Goal: Navigation & Orientation: Find specific page/section

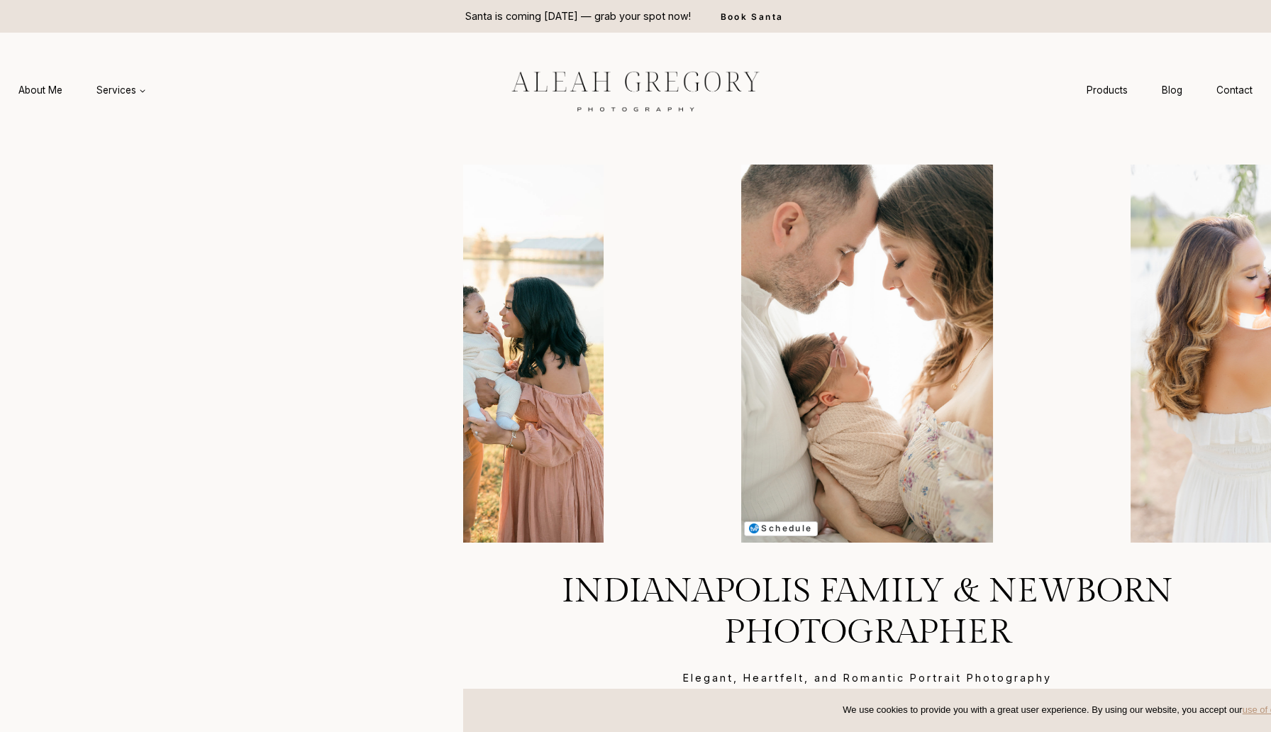
drag, startPoint x: 244, startPoint y: 438, endPoint x: 453, endPoint y: 438, distance: 208.5
click at [0, 0] on headings-map at bounding box center [0, 0] width 0 height 0
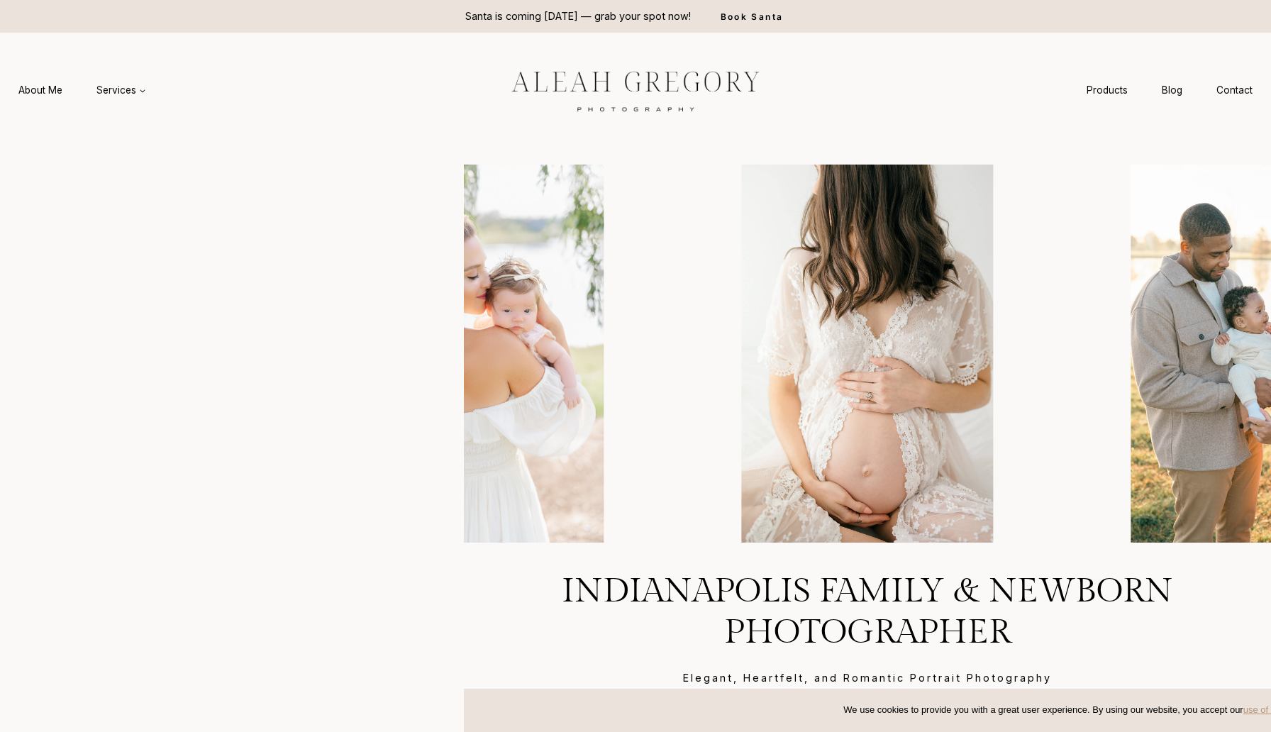
click at [0, 0] on headings-map at bounding box center [0, 0] width 0 height 0
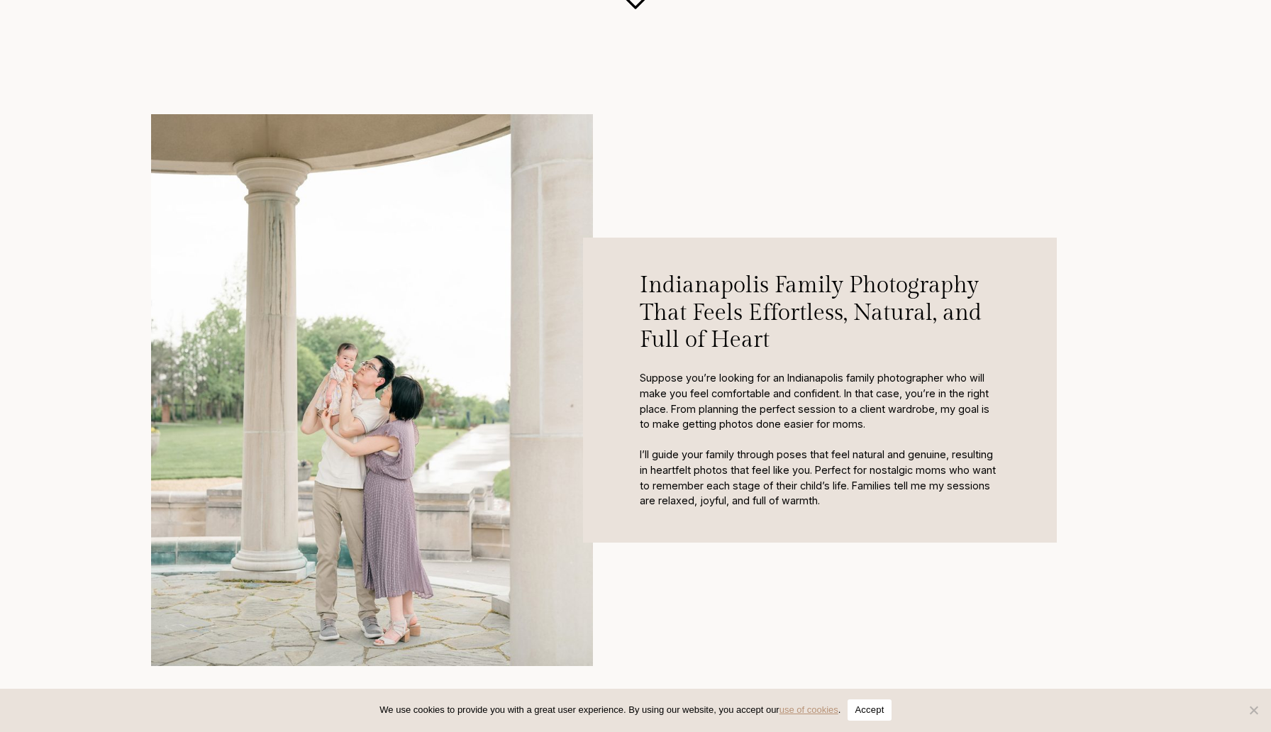
scroll to position [689, 0]
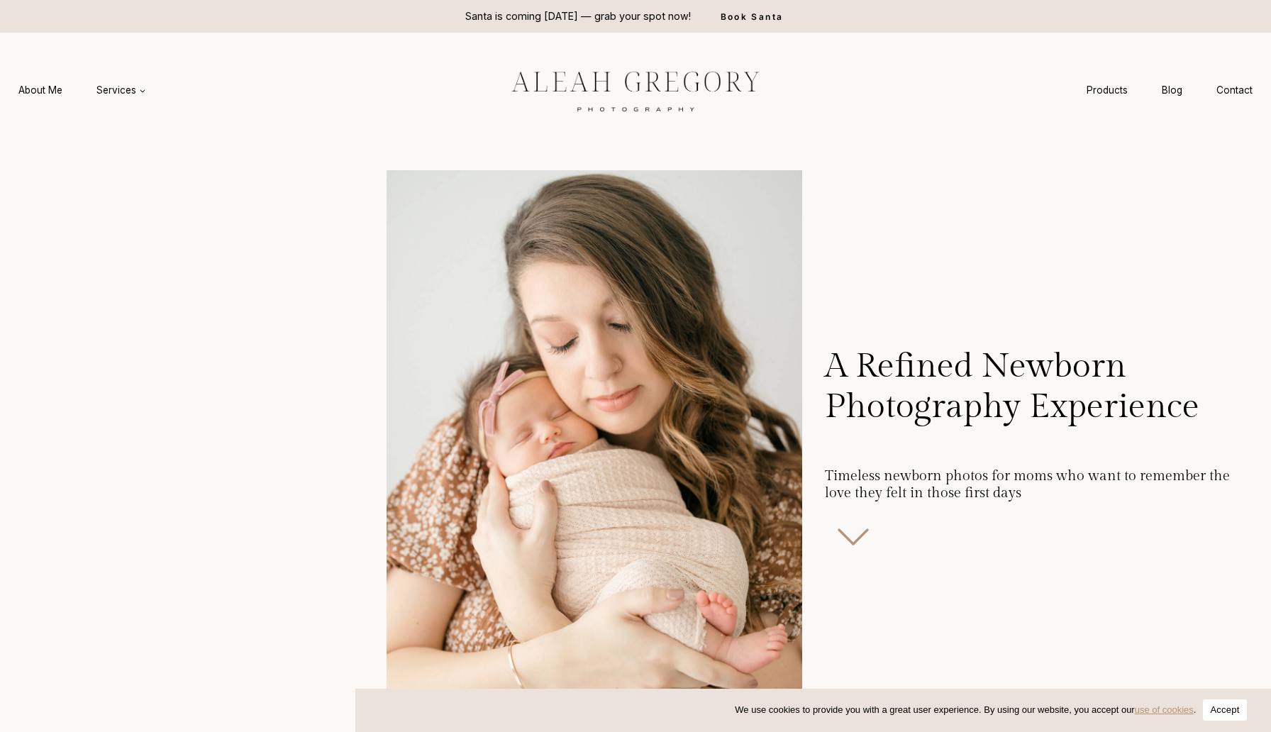
drag, startPoint x: 244, startPoint y: 429, endPoint x: 344, endPoint y: 433, distance: 100.1
click at [0, 0] on headings-map at bounding box center [0, 0] width 0 height 0
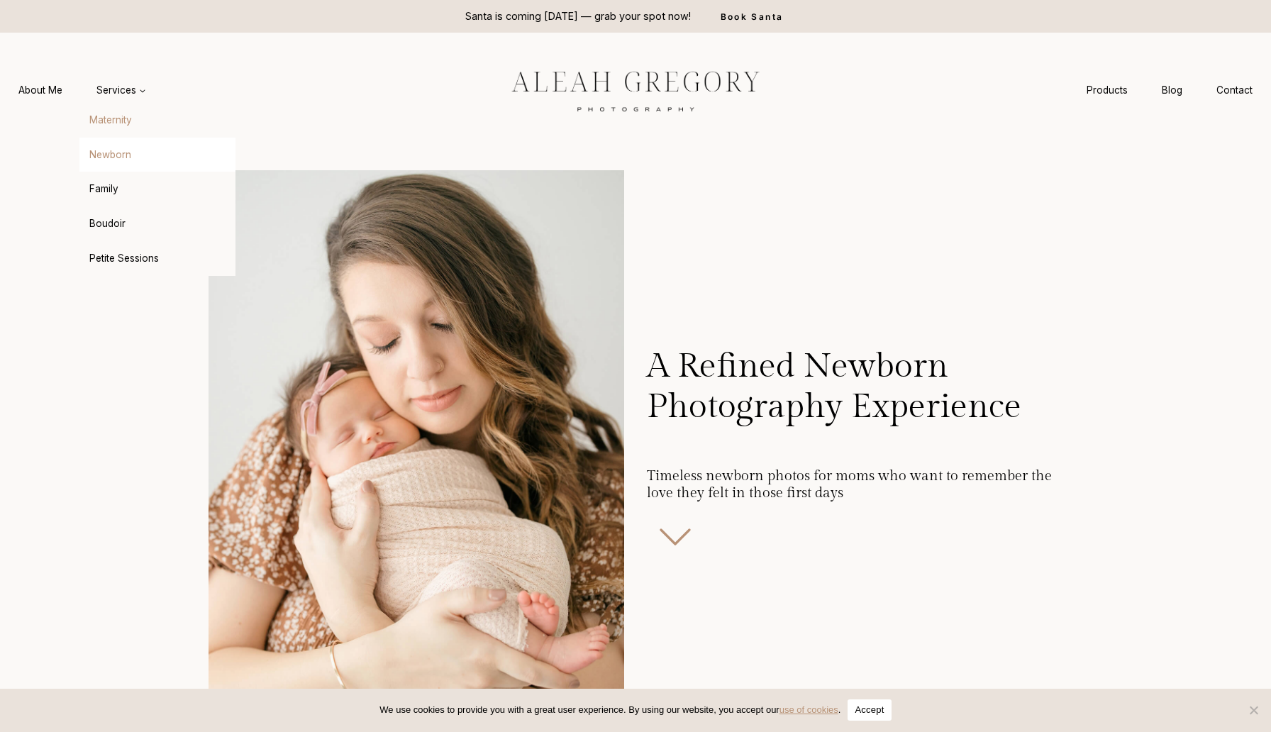
click at [119, 122] on link "Maternity" at bounding box center [157, 121] width 156 height 34
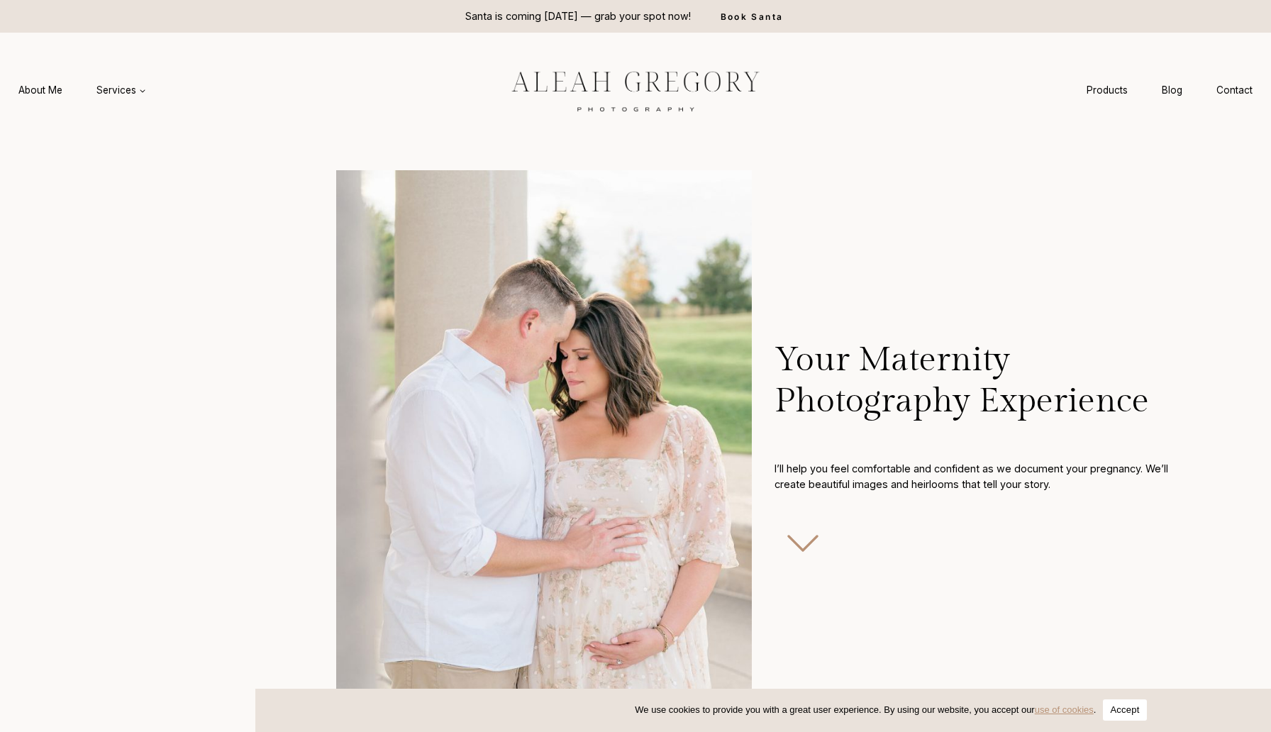
click at [0, 0] on headings-map at bounding box center [0, 0] width 0 height 0
